Goal: Communication & Community: Ask a question

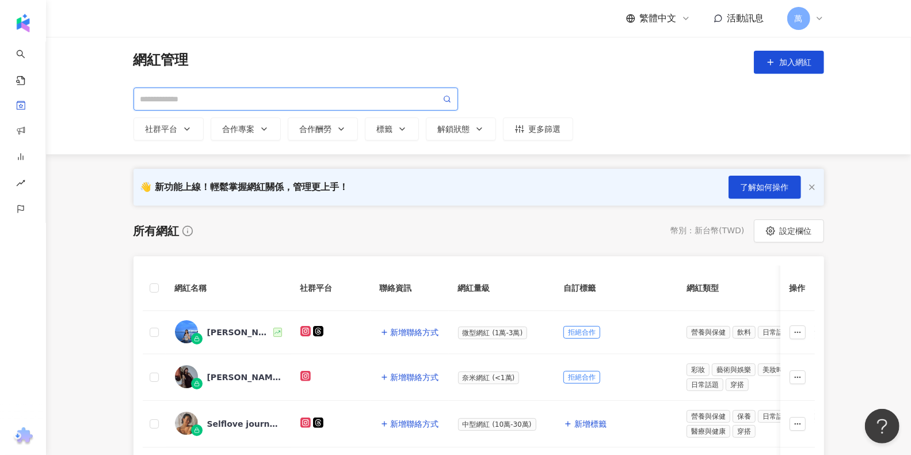
click at [260, 98] on input "search" at bounding box center [290, 99] width 301 height 13
paste input "**********"
type input "**********"
click at [443, 99] on icon at bounding box center [447, 99] width 8 height 8
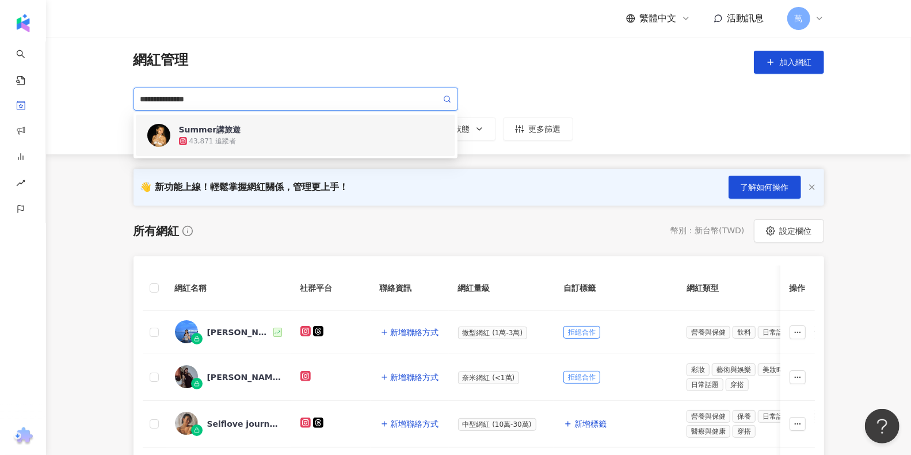
click at [271, 127] on div "Summer講旅遊 43,871 追蹤者" at bounding box center [311, 135] width 265 height 23
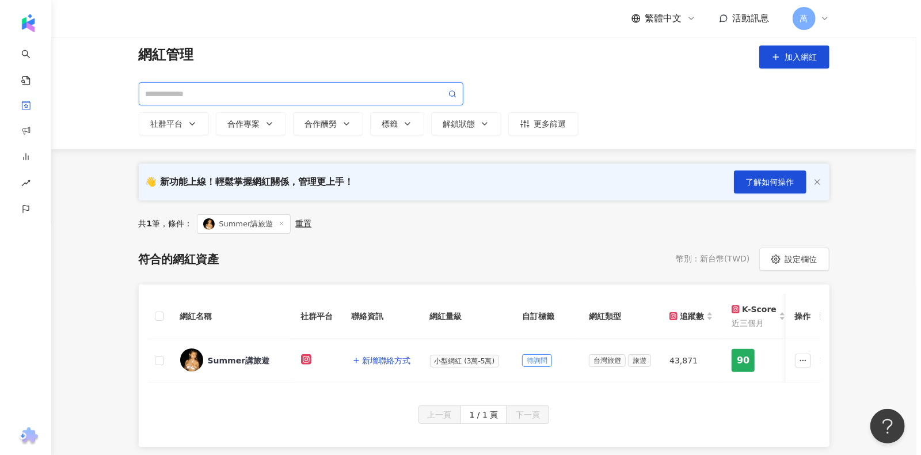
scroll to position [30, 0]
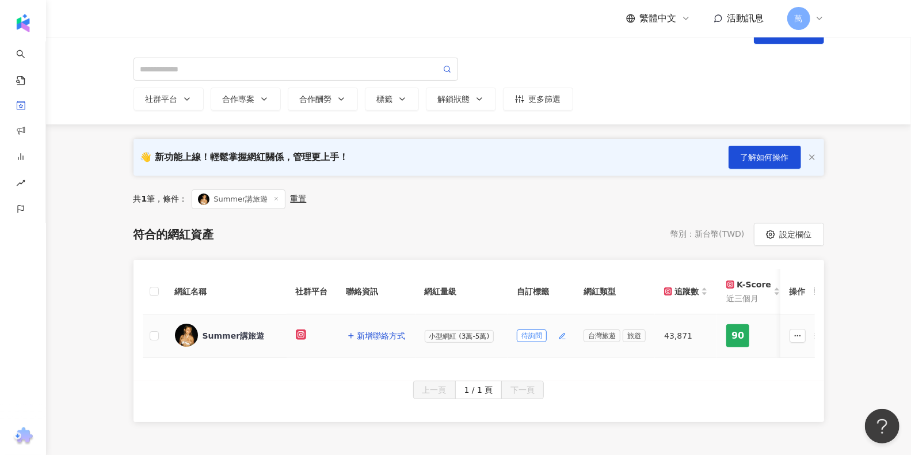
click at [537, 333] on span "待詢問" at bounding box center [532, 335] width 30 height 13
click at [563, 333] on icon "button" at bounding box center [562, 336] width 8 height 8
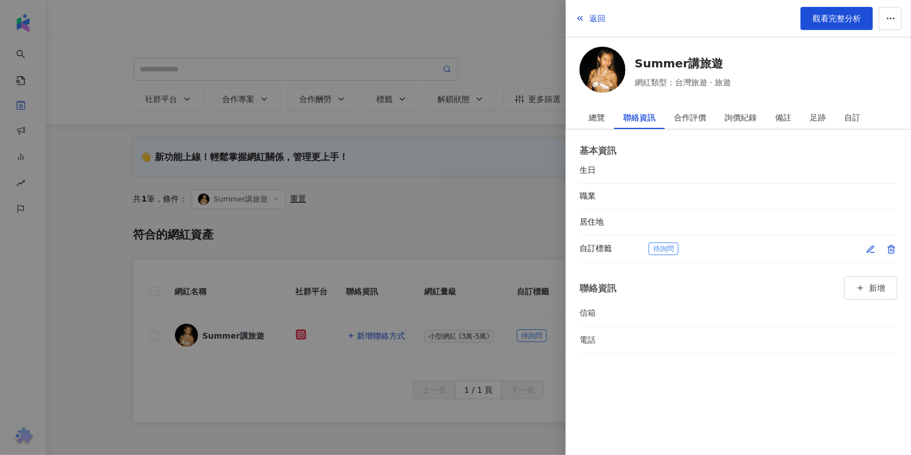
click at [874, 246] on icon "button" at bounding box center [871, 249] width 6 height 6
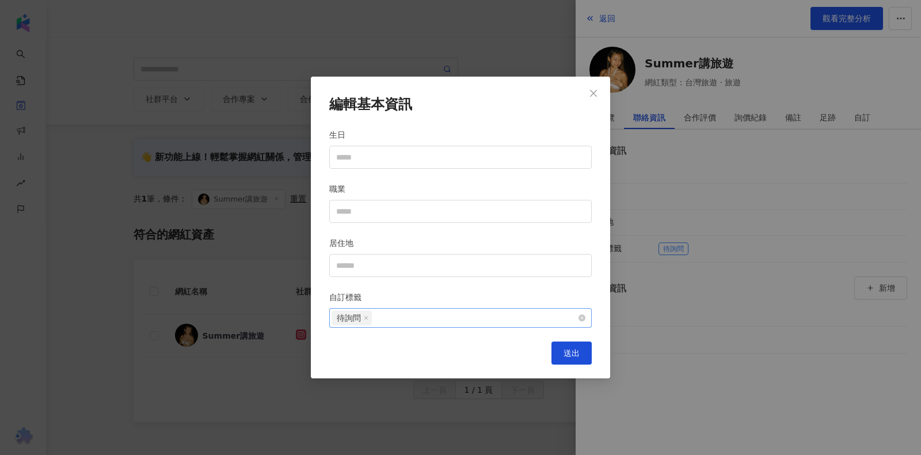
click at [366, 316] on icon at bounding box center [366, 318] width 6 height 6
click at [402, 318] on div at bounding box center [455, 317] width 246 height 9
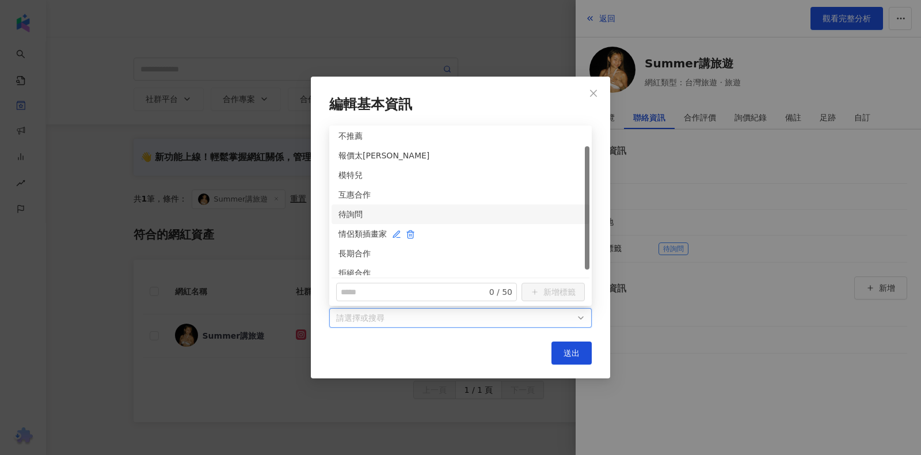
scroll to position [29, 0]
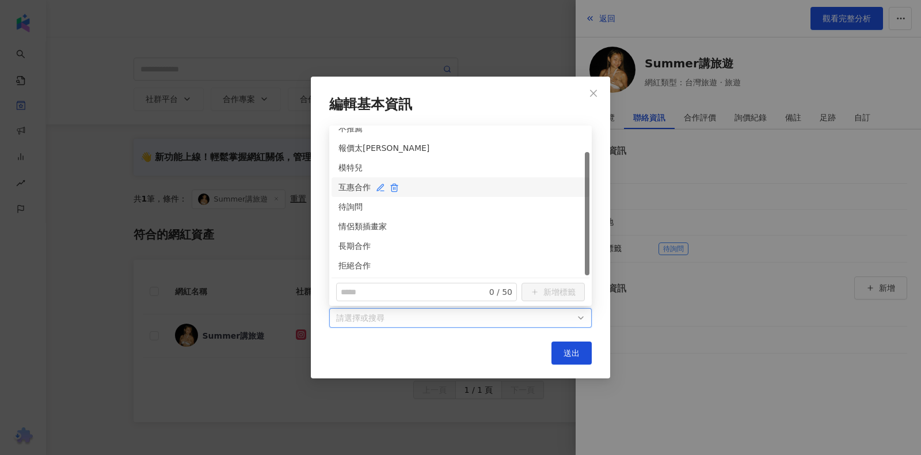
click at [361, 185] on div "互惠合作" at bounding box center [461, 187] width 244 height 13
click at [374, 316] on line at bounding box center [374, 317] width 3 height 3
click at [359, 246] on div "長期合作" at bounding box center [461, 246] width 244 height 13
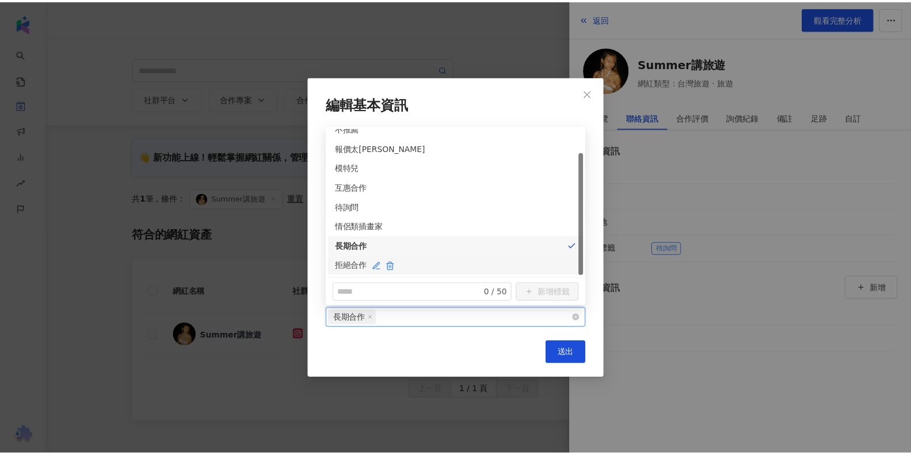
scroll to position [0, 0]
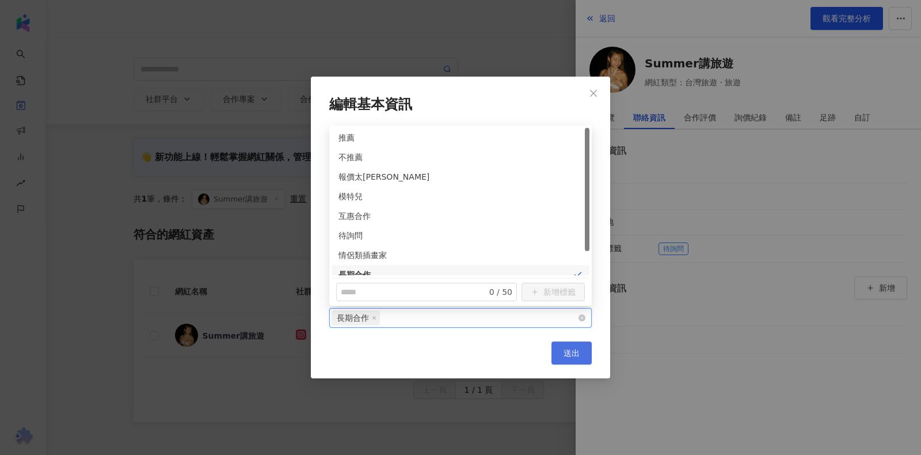
click at [565, 349] on span "送出" at bounding box center [572, 352] width 16 height 9
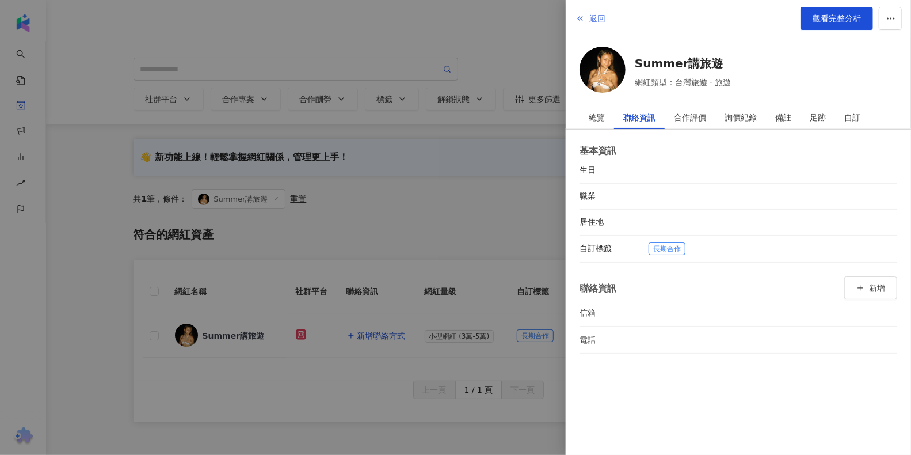
click at [586, 16] on button "返回" at bounding box center [590, 18] width 31 height 23
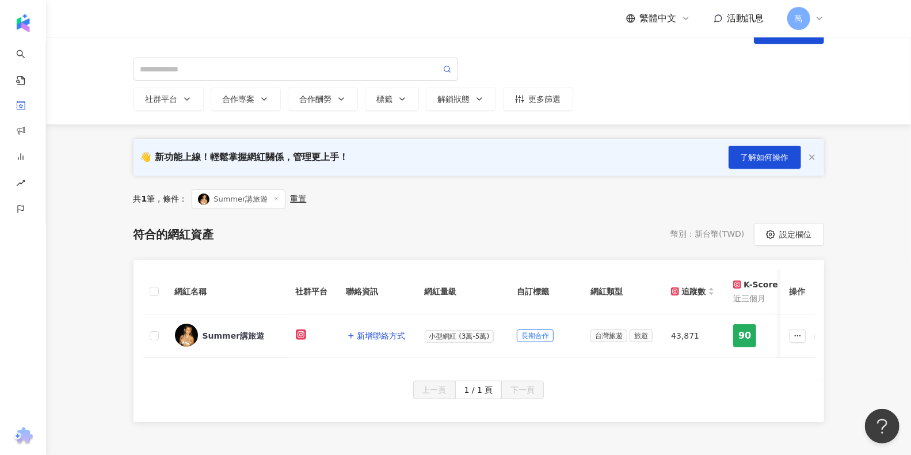
click at [399, 234] on div "符合的網紅資產 幣別 ： 新台幣 ( TWD ) 設定欄位" at bounding box center [479, 234] width 691 height 23
click at [233, 336] on div "Summer講旅遊" at bounding box center [234, 336] width 62 height 12
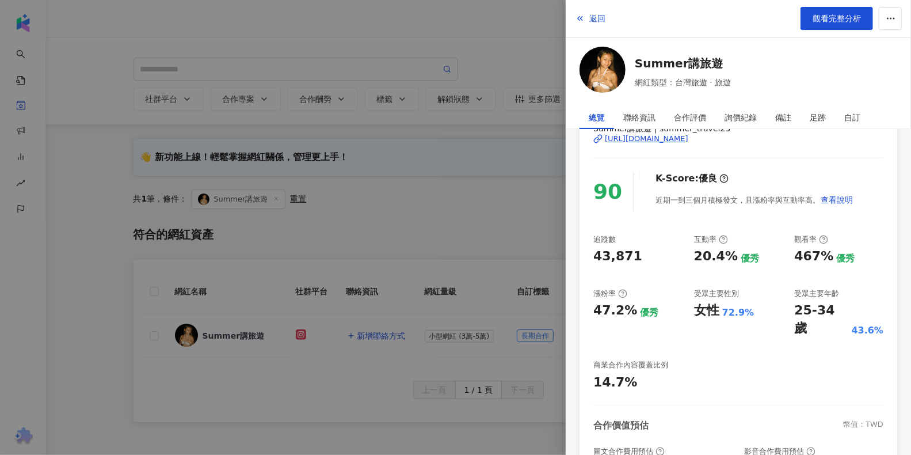
scroll to position [97, 0]
